Goal: Check status

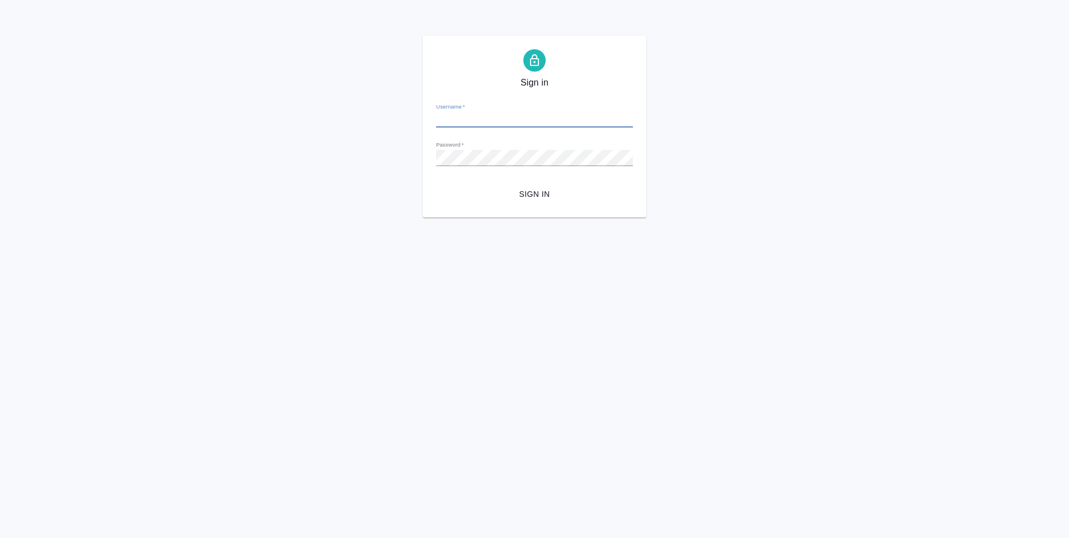
type input "sharkunova@awatera.com"
click at [531, 199] on span "Sign in" at bounding box center [534, 194] width 179 height 14
click at [480, 146] on div "Password   *" at bounding box center [534, 153] width 197 height 25
click at [427, 159] on div "Sign in Username   * sharkunova@awatera.com Password   * urlPath   * /Order/68a…" at bounding box center [534, 127] width 224 height 182
click at [436, 184] on button "Sign in" at bounding box center [534, 194] width 197 height 21
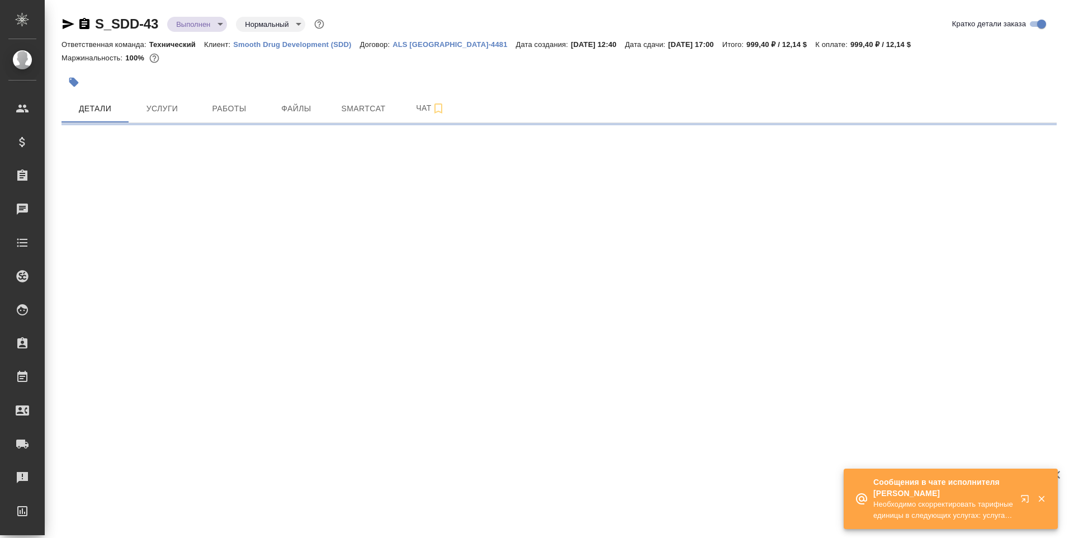
select select "RU"
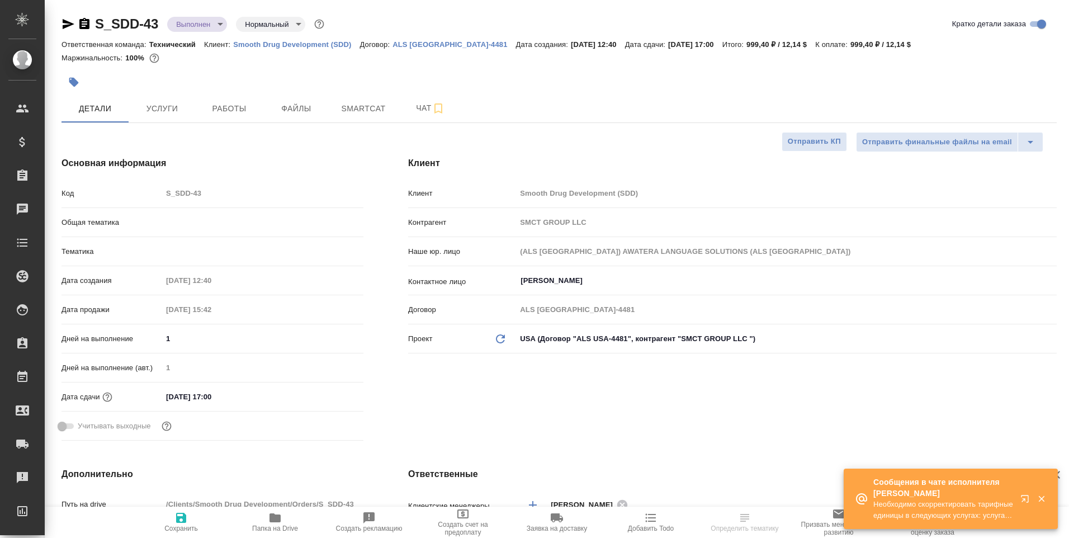
type input "[PERSON_NAME]"
type input "[PERSON_NAME]pavlova"
type textarea "x"
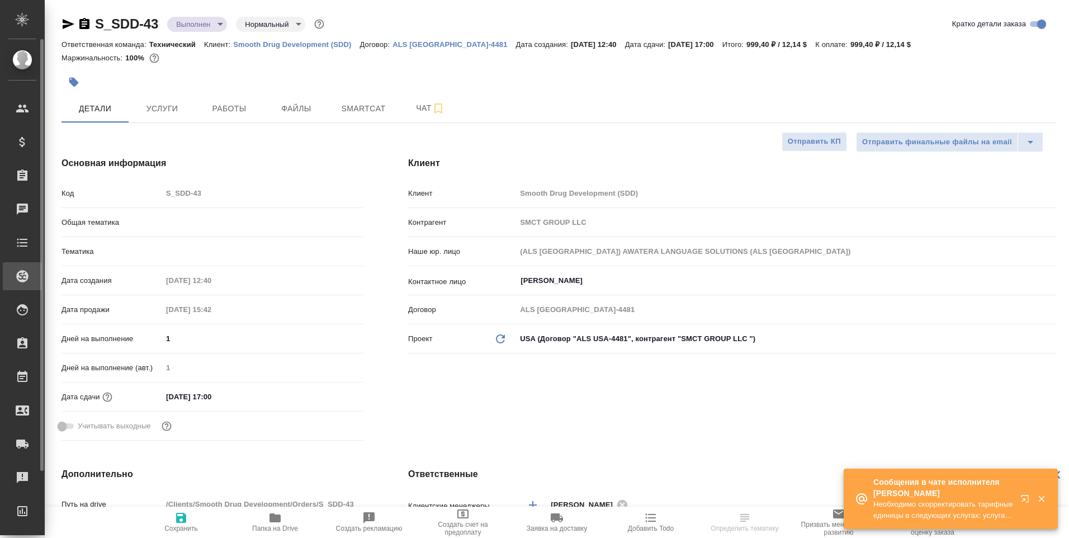
type textarea "x"
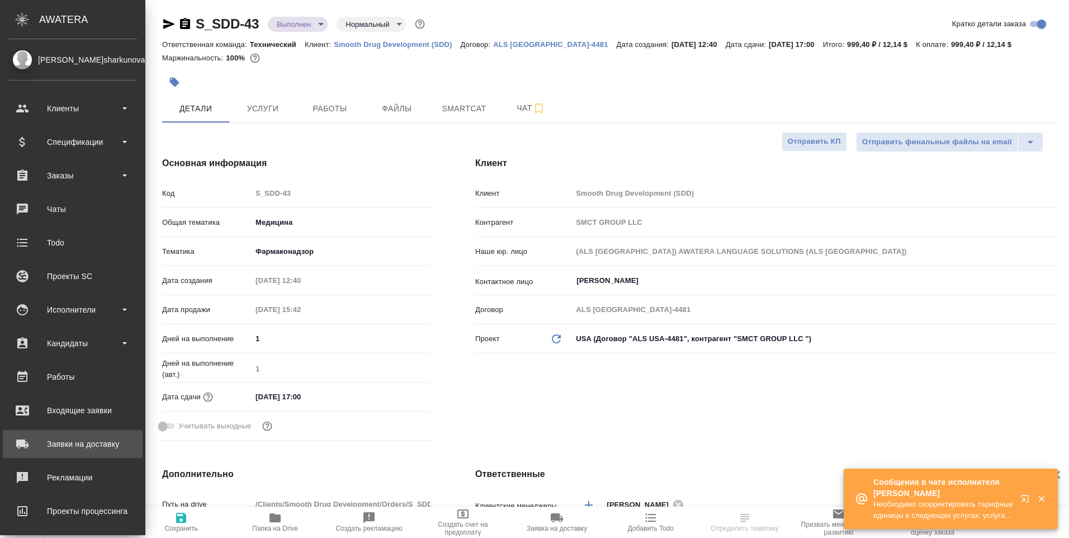
type textarea "x"
type input "Технический"
click at [98, 448] on div "Заявки на доставку" at bounding box center [72, 443] width 129 height 17
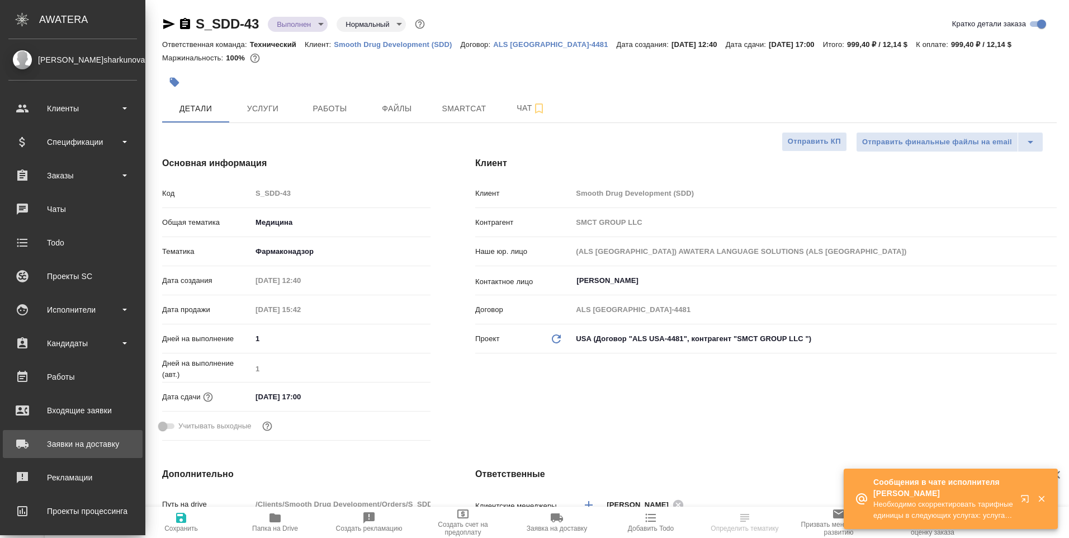
type textarea "x"
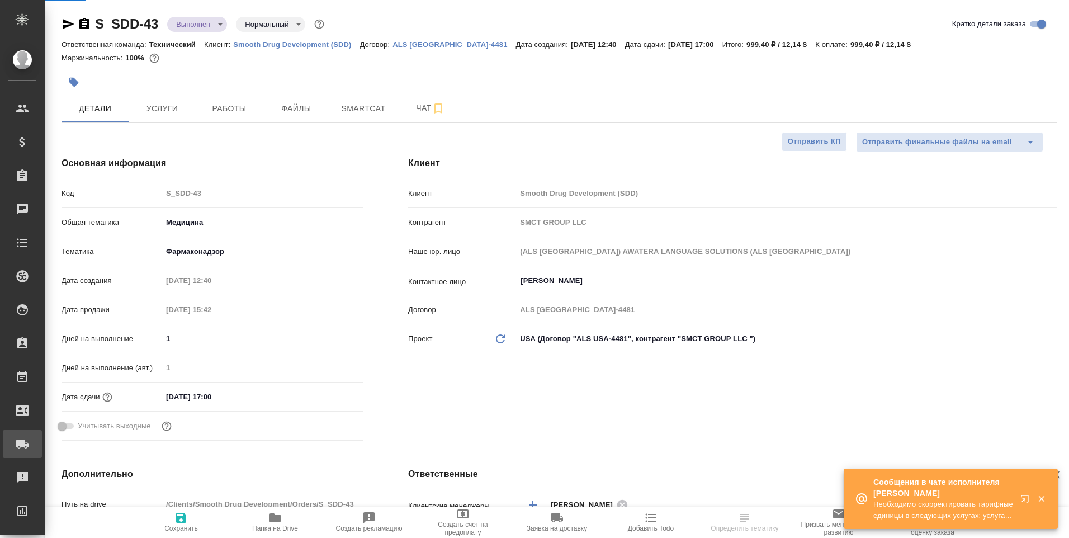
type textarea "x"
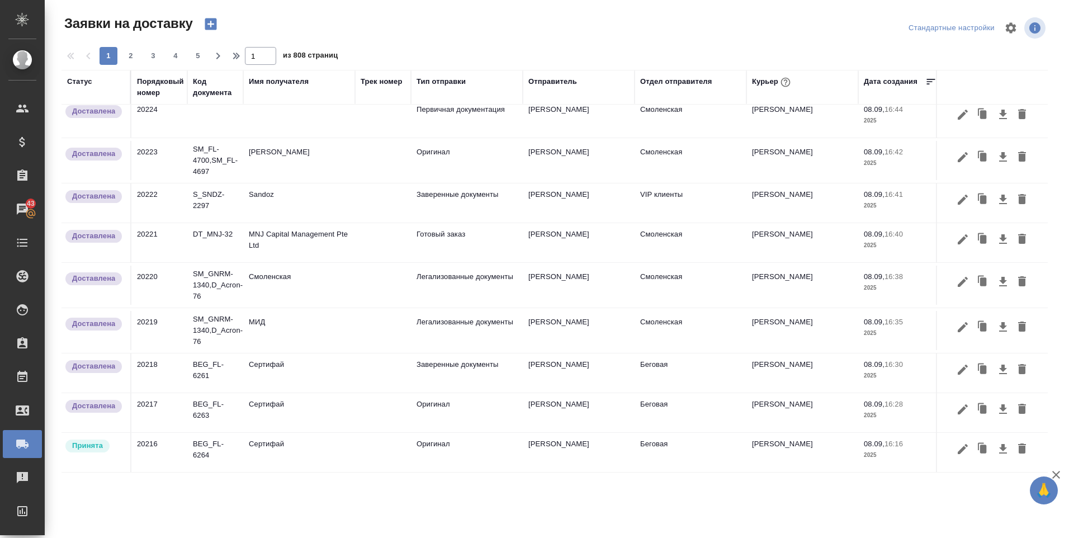
scroll to position [371, 0]
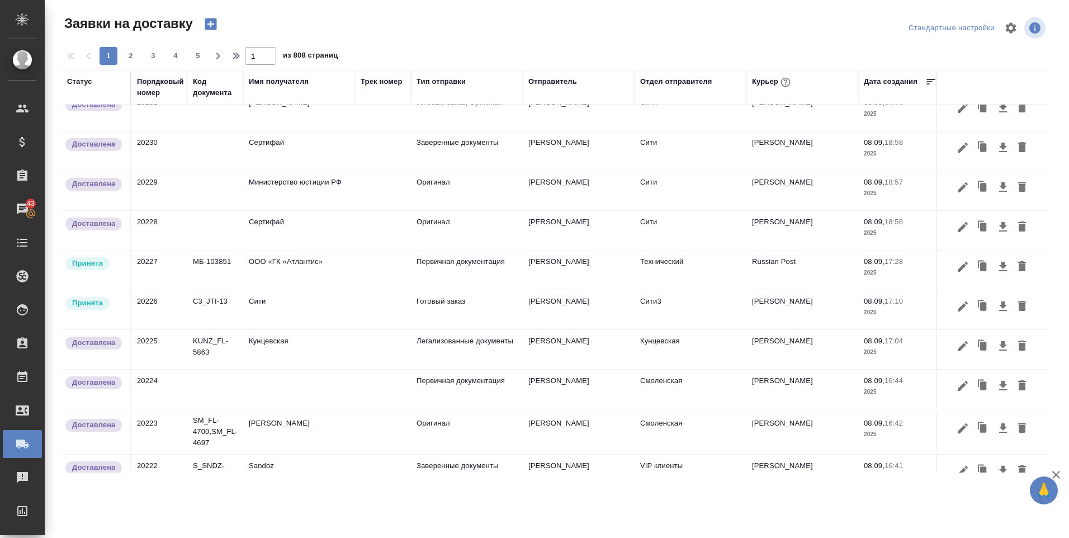
click at [89, 82] on div "Статус" at bounding box center [79, 81] width 25 height 11
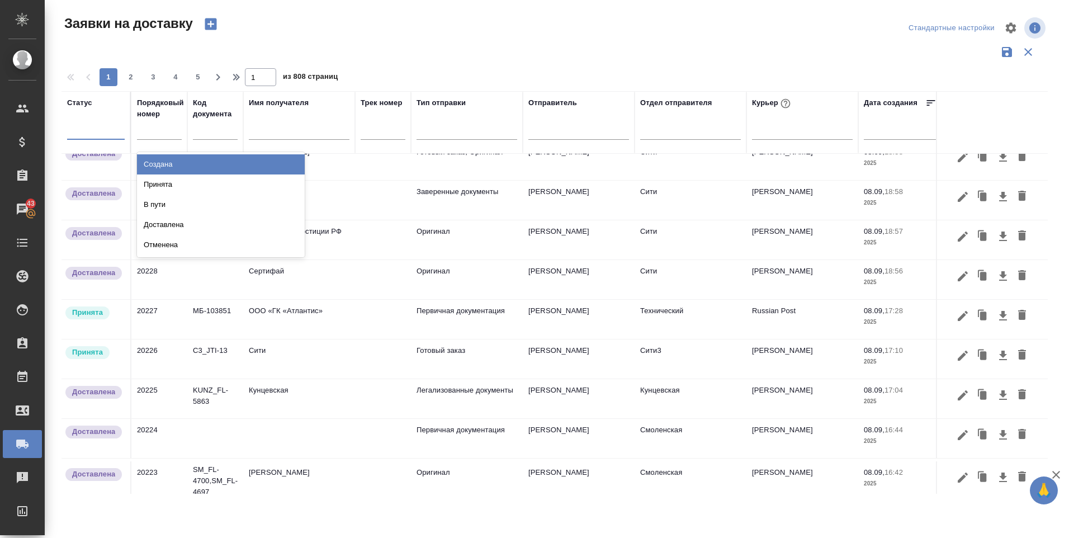
click at [89, 129] on div at bounding box center [96, 128] width 58 height 16
click at [466, 50] on div at bounding box center [554, 51] width 986 height 21
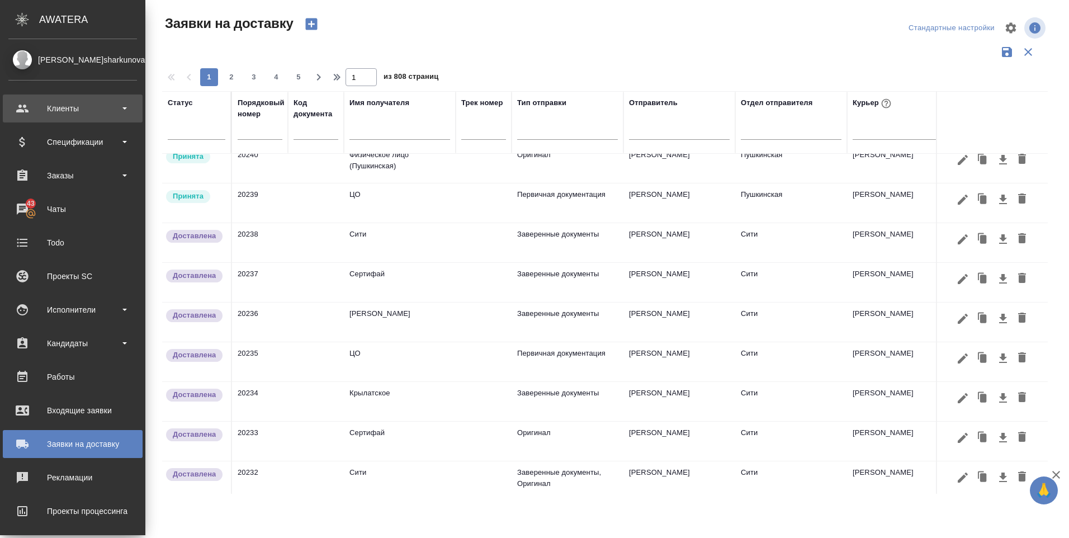
scroll to position [0, 0]
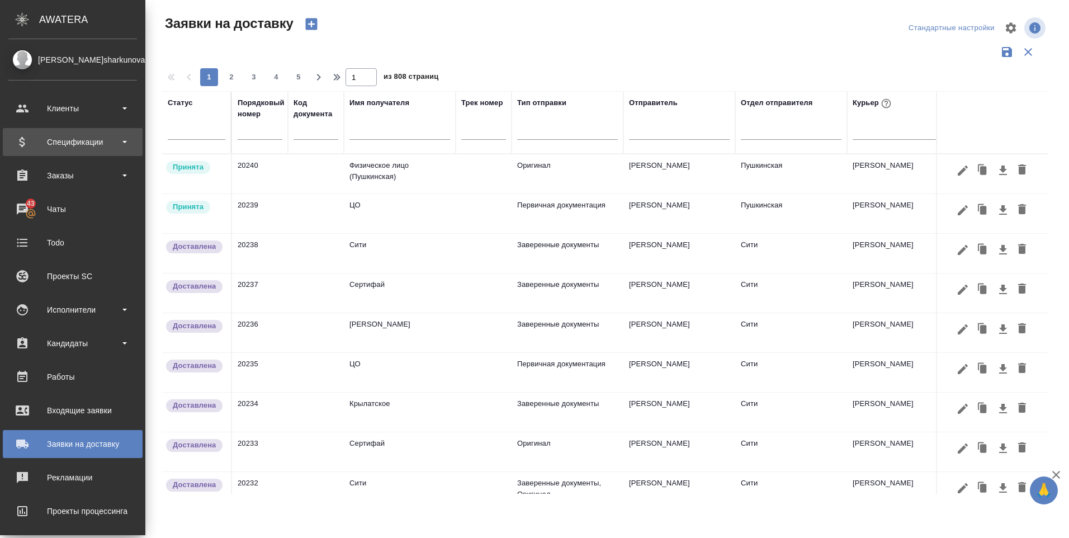
click at [120, 139] on div "Спецификации" at bounding box center [72, 142] width 129 height 17
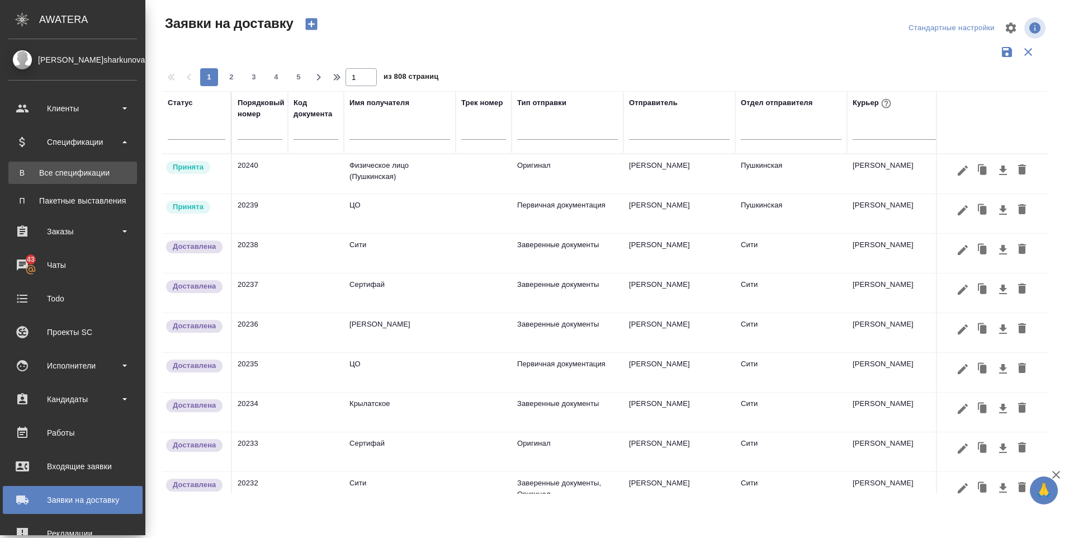
click at [106, 176] on div "Все спецификации" at bounding box center [72, 172] width 117 height 11
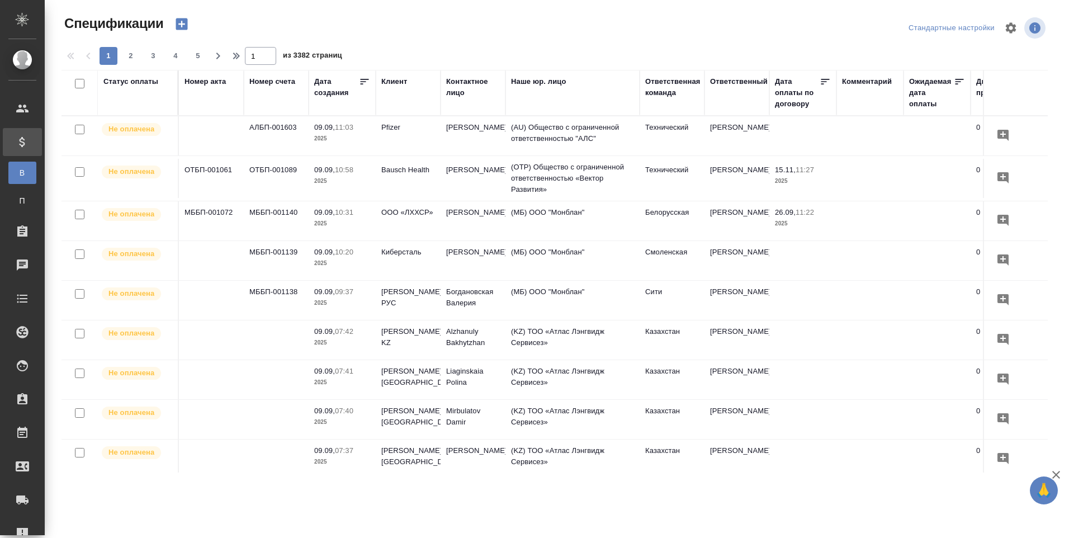
click at [137, 82] on div "Статус оплаты" at bounding box center [130, 81] width 55 height 11
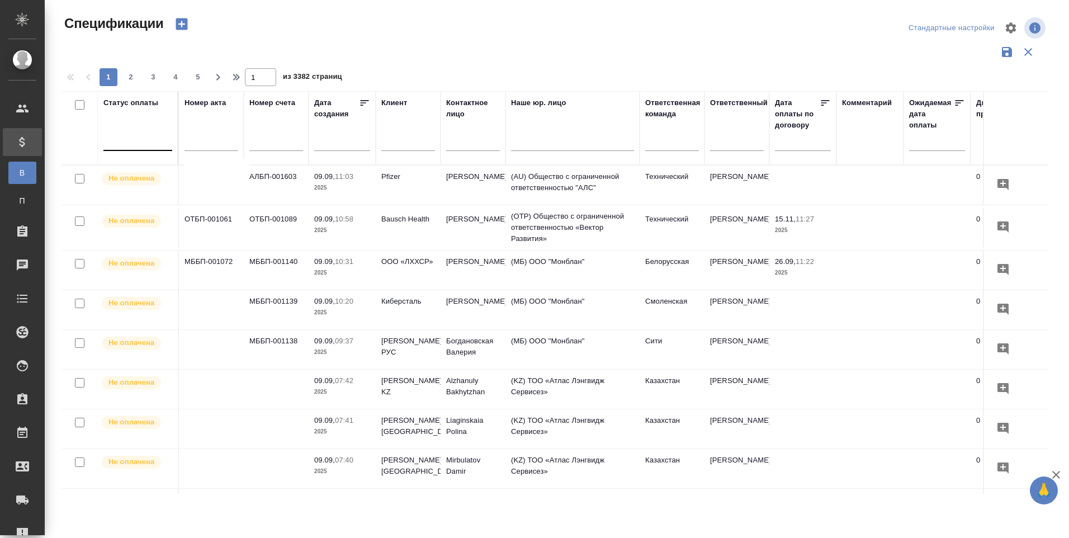
click at [127, 139] on div at bounding box center [137, 139] width 69 height 16
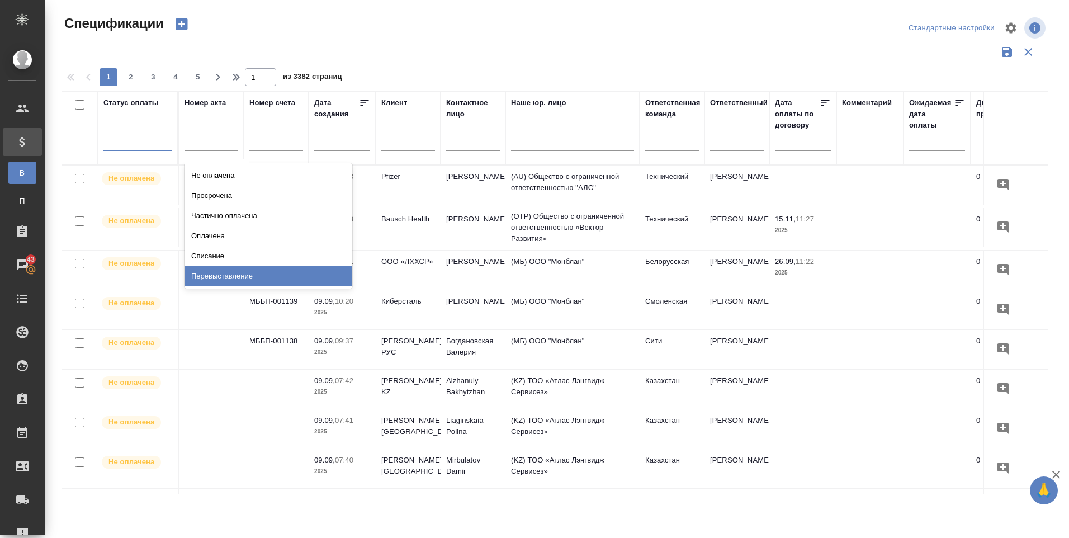
scroll to position [0, 212]
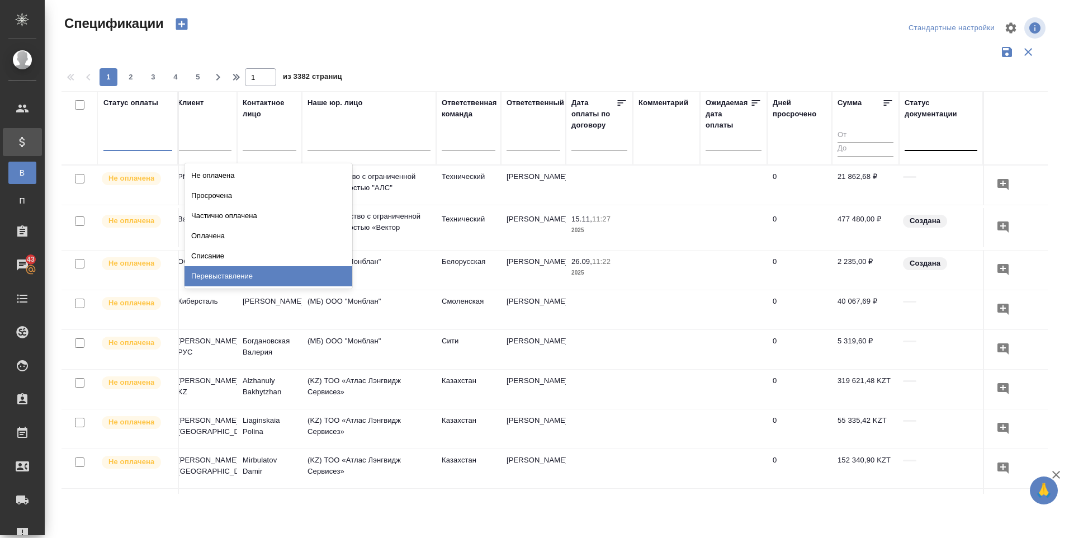
click at [926, 142] on div at bounding box center [940, 139] width 73 height 16
